Goal: Information Seeking & Learning: Learn about a topic

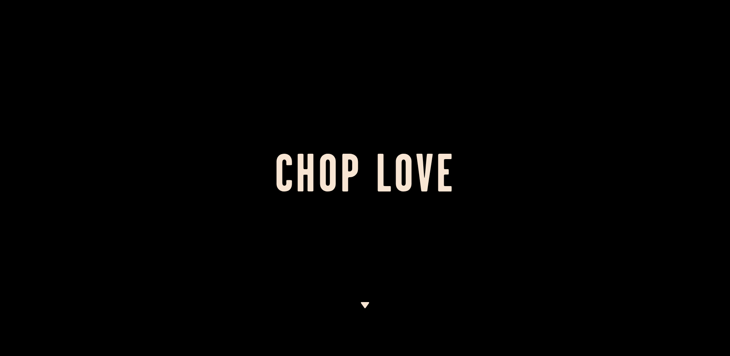
click at [365, 302] on img at bounding box center [365, 305] width 10 height 6
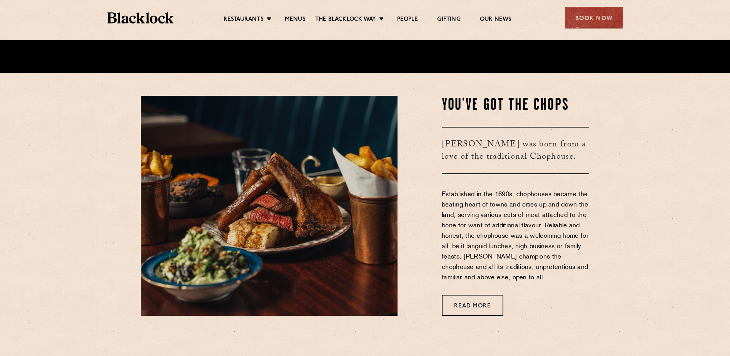
scroll to position [293, 0]
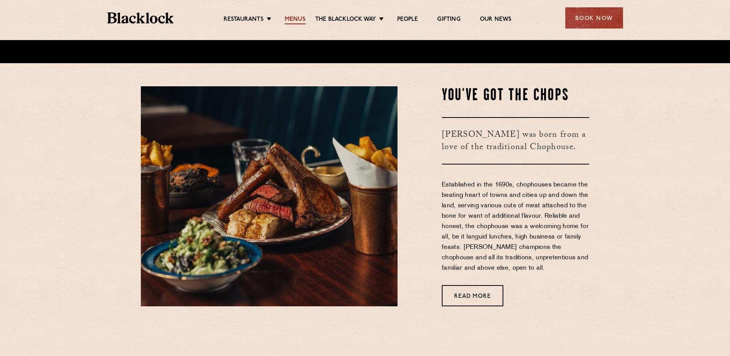
click at [291, 18] on link "Menus" at bounding box center [295, 20] width 21 height 8
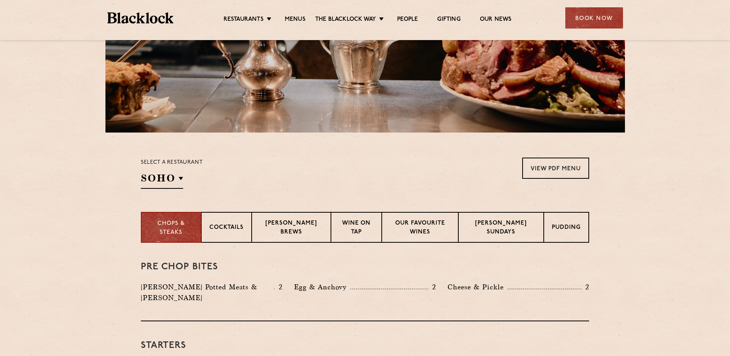
scroll to position [231, 0]
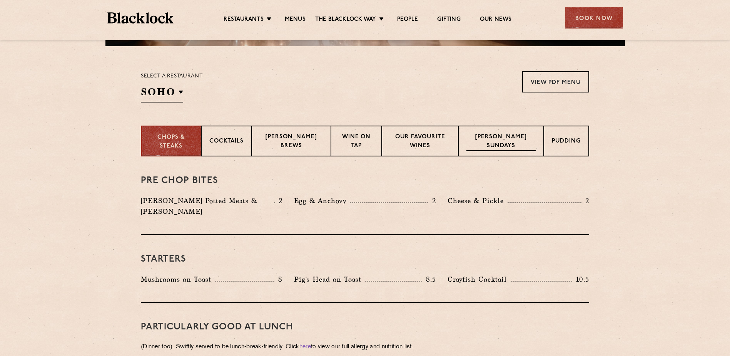
click at [493, 146] on p "[PERSON_NAME] Sundays" at bounding box center [501, 142] width 69 height 18
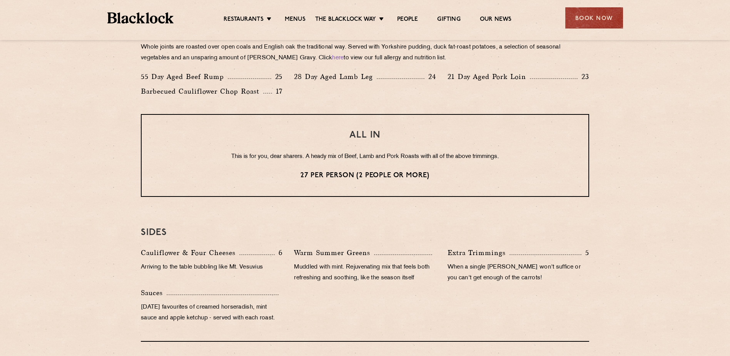
scroll to position [539, 0]
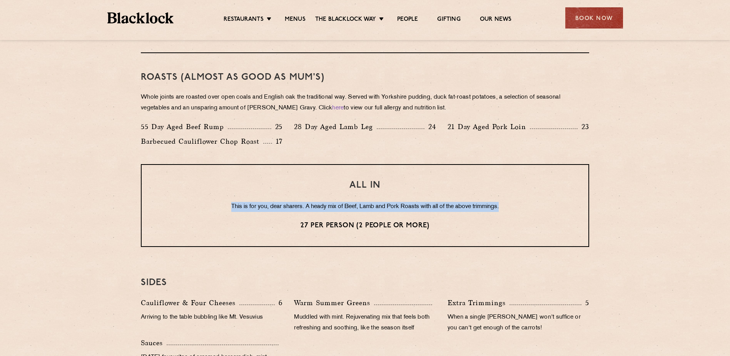
drag, startPoint x: 223, startPoint y: 204, endPoint x: 517, endPoint y: 206, distance: 294.5
click at [517, 206] on p "This is for you, dear sharers. A heady mix of Beef, Lamb and Pork Roasts with a…" at bounding box center [365, 207] width 416 height 10
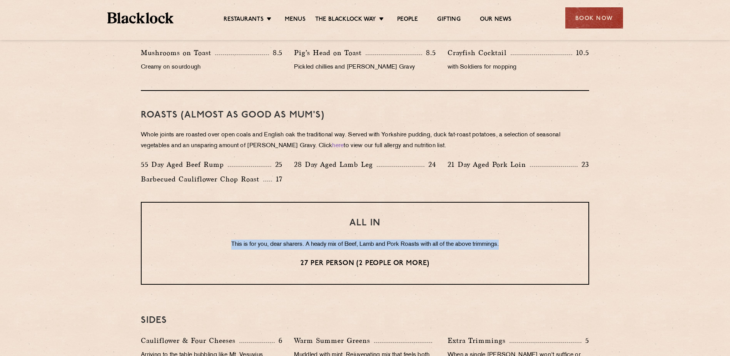
scroll to position [500, 0]
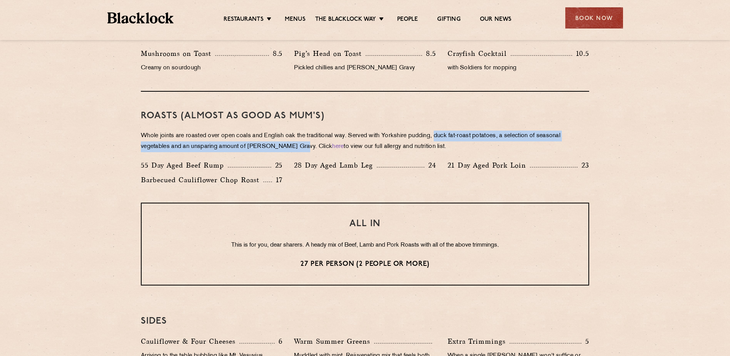
drag, startPoint x: 460, startPoint y: 137, endPoint x: 299, endPoint y: 147, distance: 161.2
click at [298, 147] on p "Whole joints are roasted over open coals and English oak the traditional way. S…" at bounding box center [365, 142] width 448 height 22
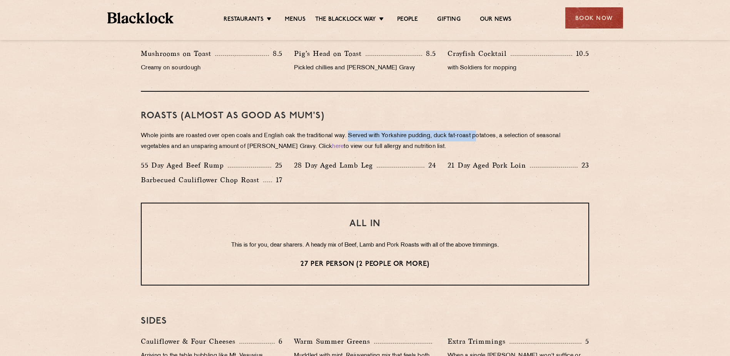
drag, startPoint x: 466, startPoint y: 138, endPoint x: 487, endPoint y: 138, distance: 21.2
click at [487, 138] on p "Whole joints are roasted over open coals and English oak the traditional way. S…" at bounding box center [365, 142] width 448 height 22
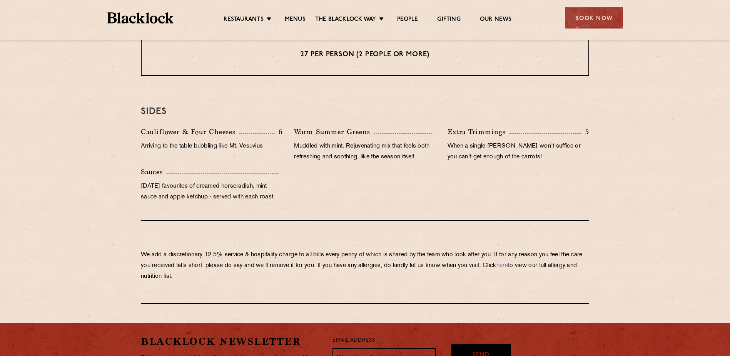
scroll to position [693, 0]
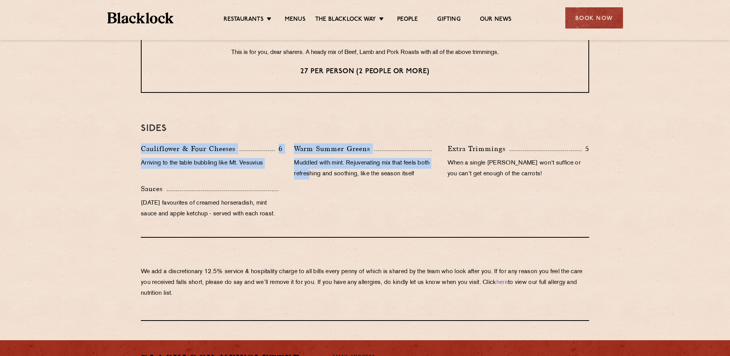
drag, startPoint x: 141, startPoint y: 140, endPoint x: 309, endPoint y: 181, distance: 172.6
click at [309, 181] on div "SIDES Cauliflower & Four Cheeses 6 Arriving to the table bubbling like Mt. Vesu…" at bounding box center [365, 170] width 448 height 133
